Goal: Obtain resource: Obtain resource

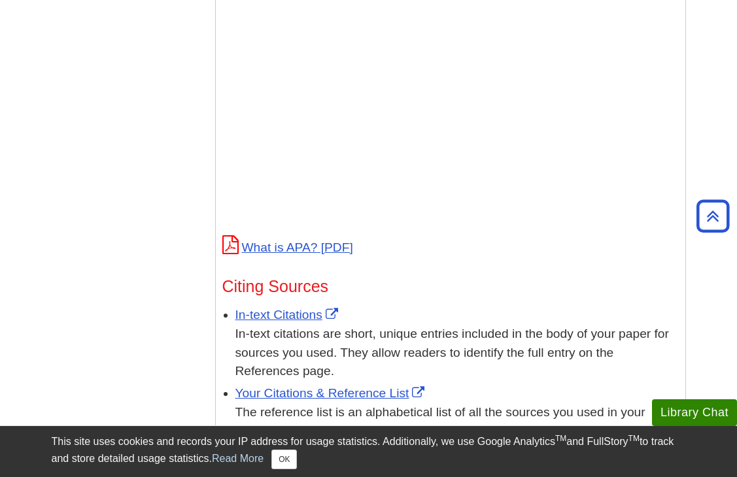
scroll to position [131, 0]
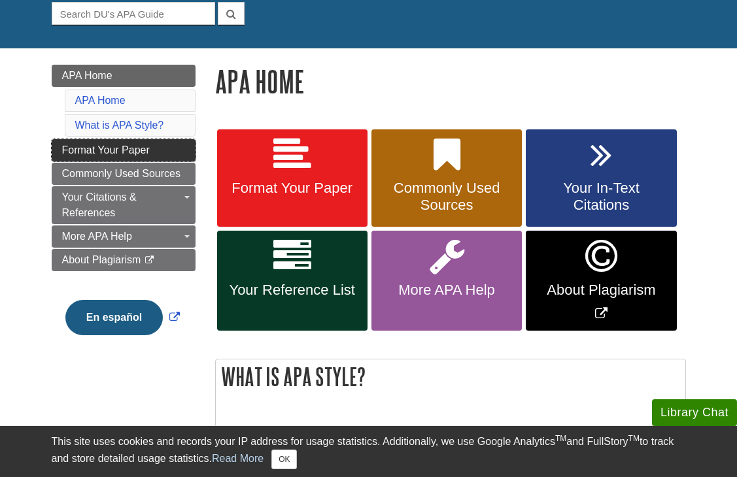
click at [130, 155] on span "Format Your Paper" at bounding box center [106, 150] width 88 height 11
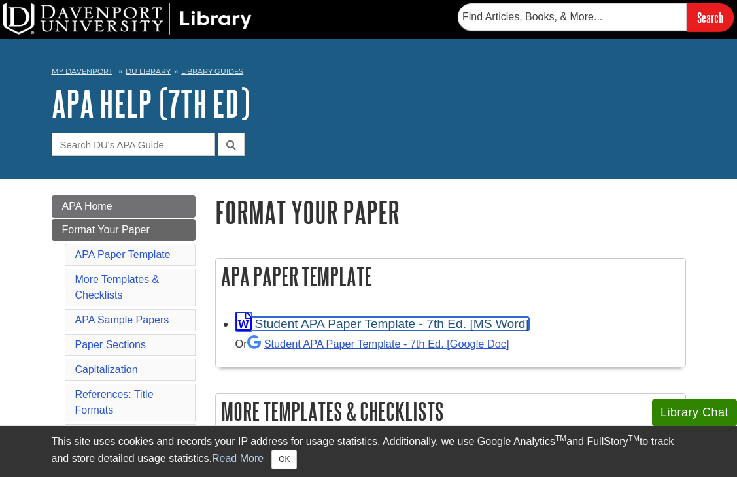
click at [392, 325] on link "Student APA Paper Template - 7th Ed. [MS Word]" at bounding box center [382, 324] width 294 height 14
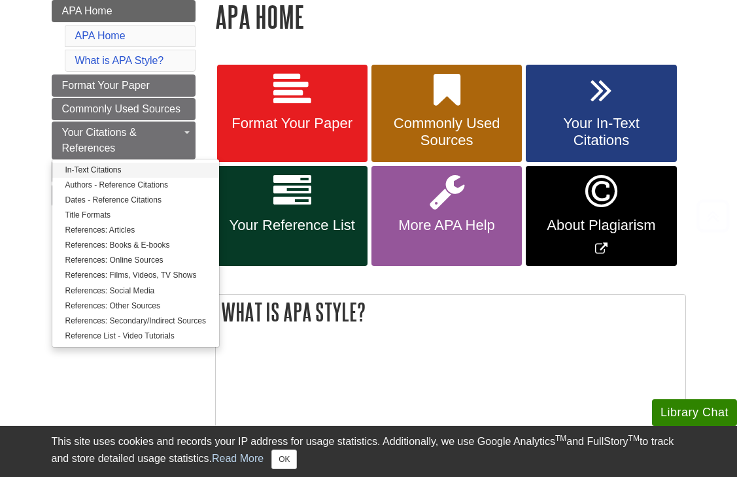
scroll to position [196, 0]
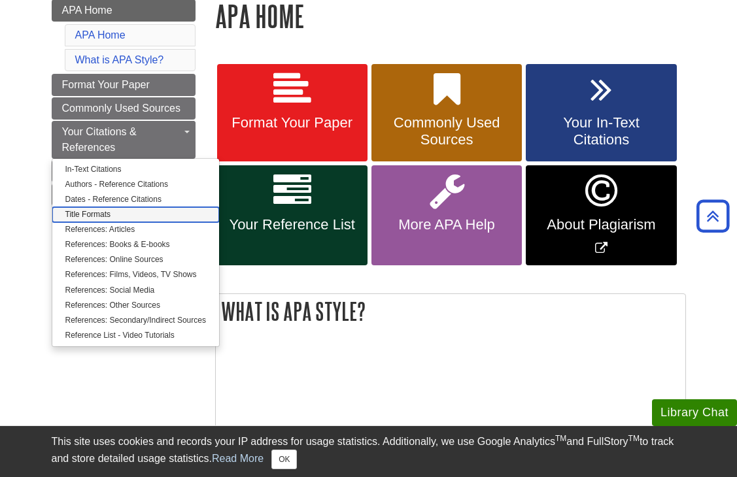
click at [124, 213] on link "Title Formats" at bounding box center [135, 214] width 167 height 15
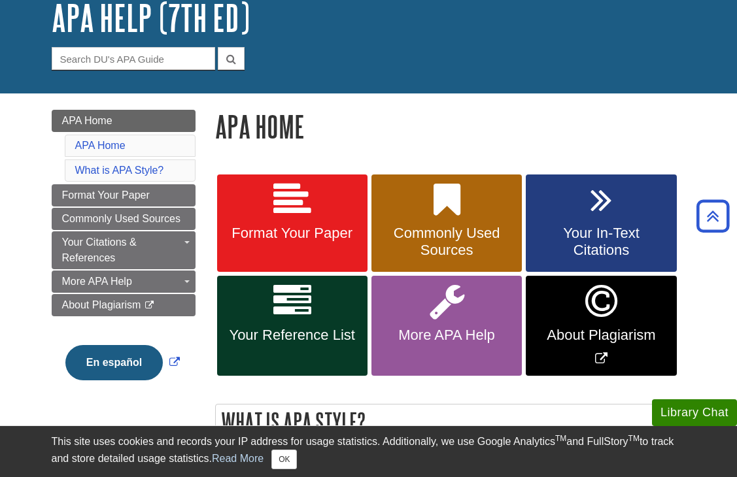
scroll to position [0, 0]
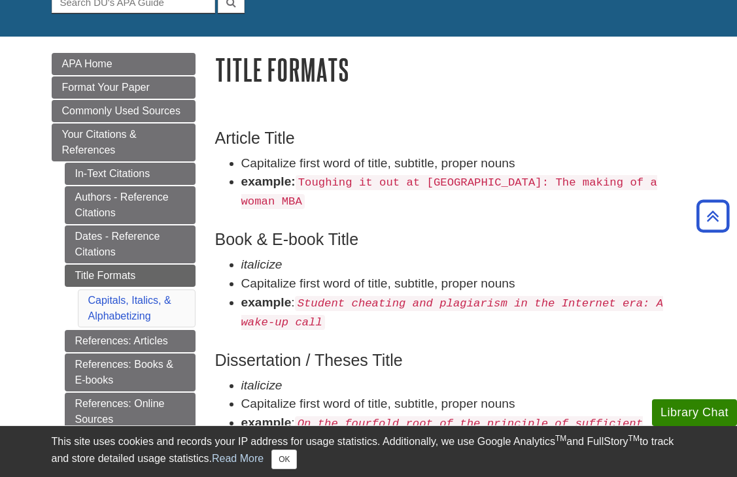
scroll to position [131, 0]
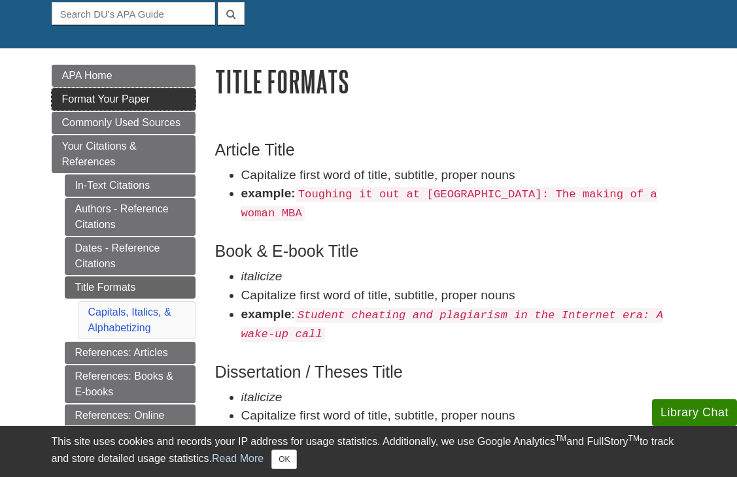
click at [146, 106] on link "Format Your Paper" at bounding box center [124, 99] width 144 height 22
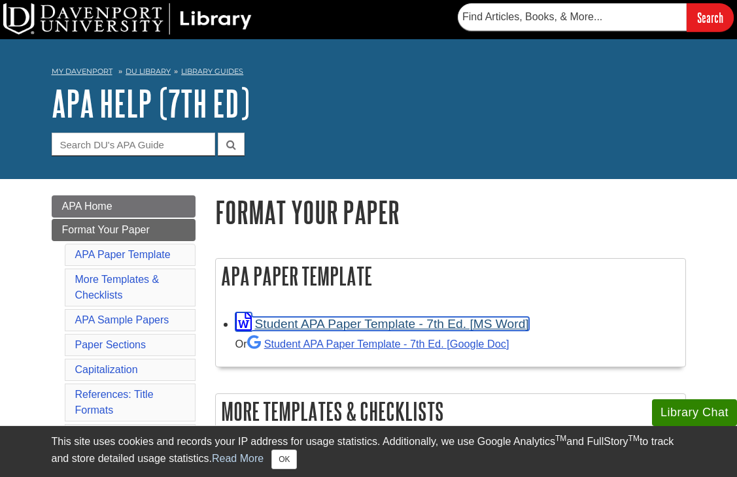
click at [301, 322] on link "Student APA Paper Template - 7th Ed. [MS Word]" at bounding box center [382, 324] width 294 height 14
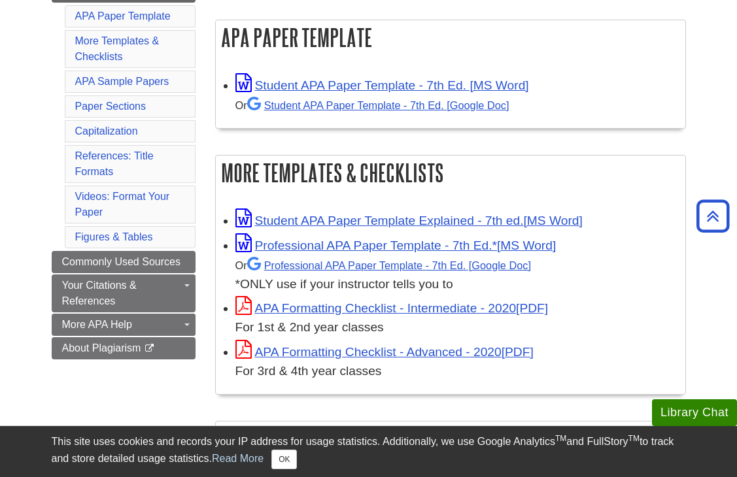
scroll to position [262, 0]
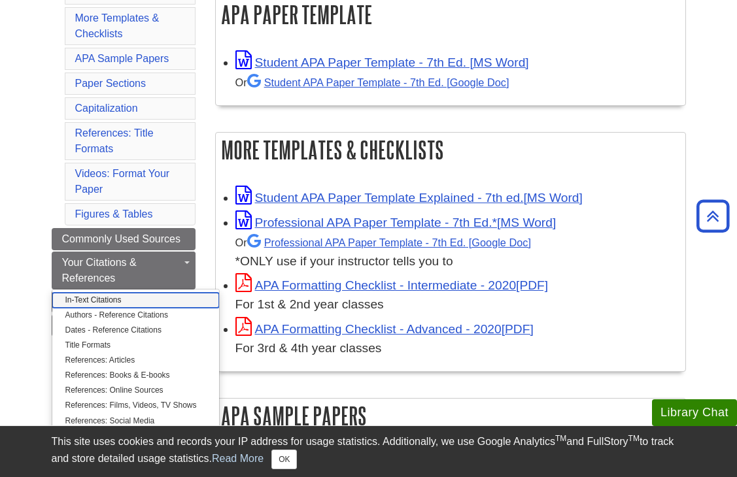
click at [108, 295] on link "In-Text Citations" at bounding box center [135, 300] width 167 height 15
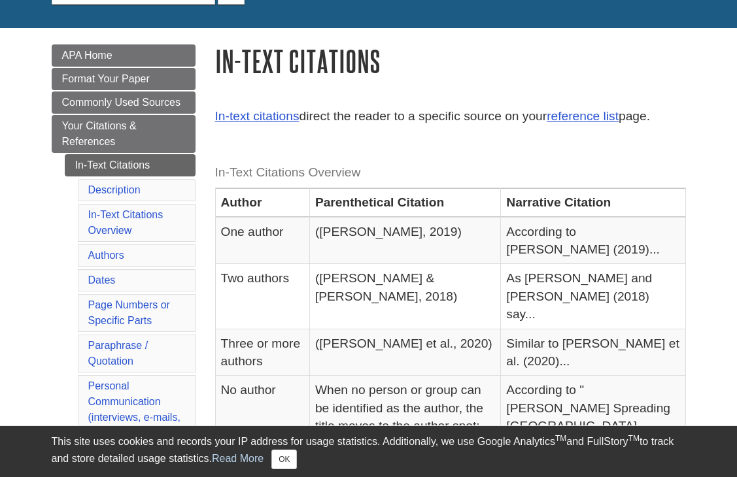
scroll to position [196, 0]
